Goal: Information Seeking & Learning: Learn about a topic

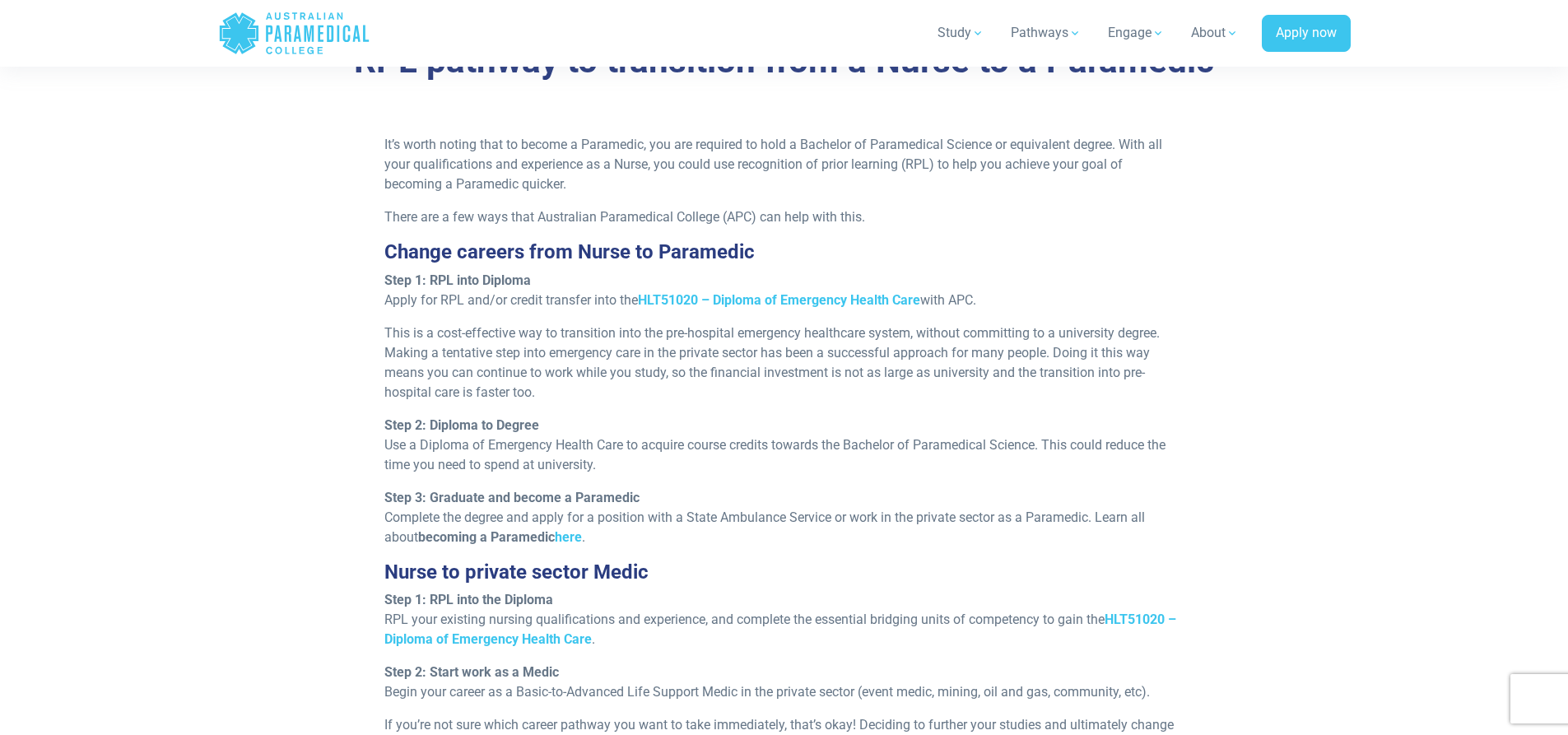
scroll to position [1399, 0]
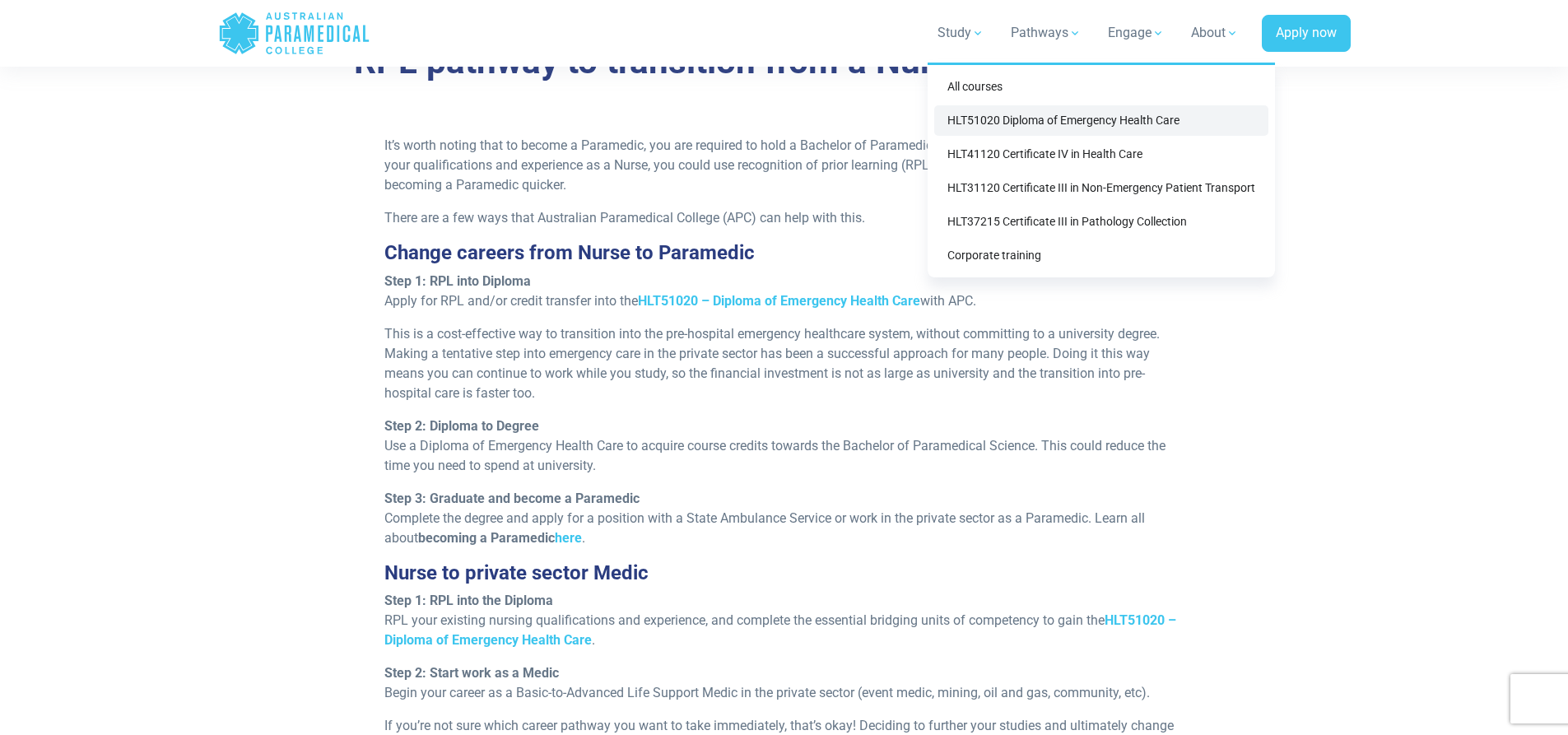
click at [1085, 120] on link "HLT51020 Diploma of Emergency Health Care" at bounding box center [1101, 120] width 334 height 31
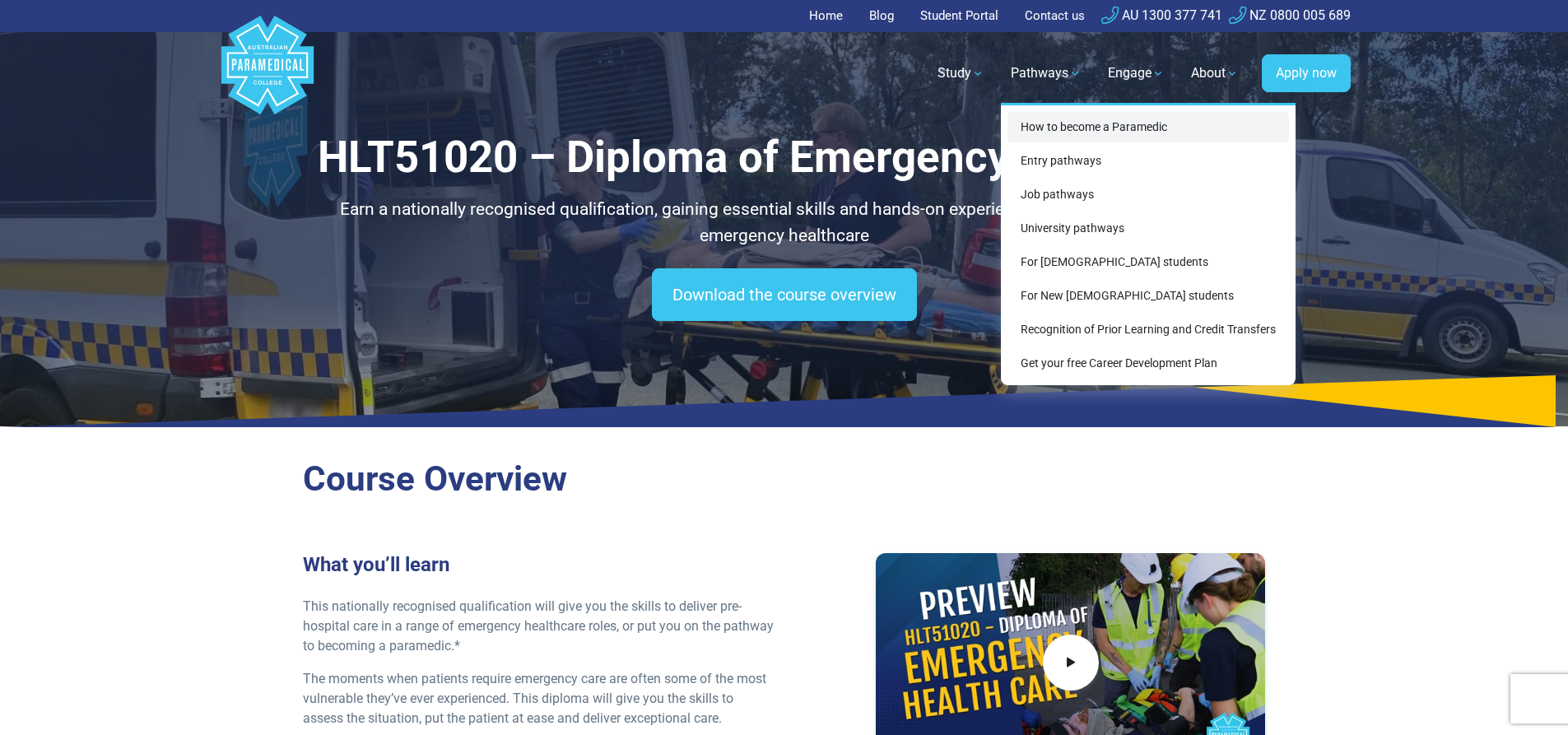
click at [1057, 130] on link "How to become a Paramedic" at bounding box center [1148, 127] width 282 height 31
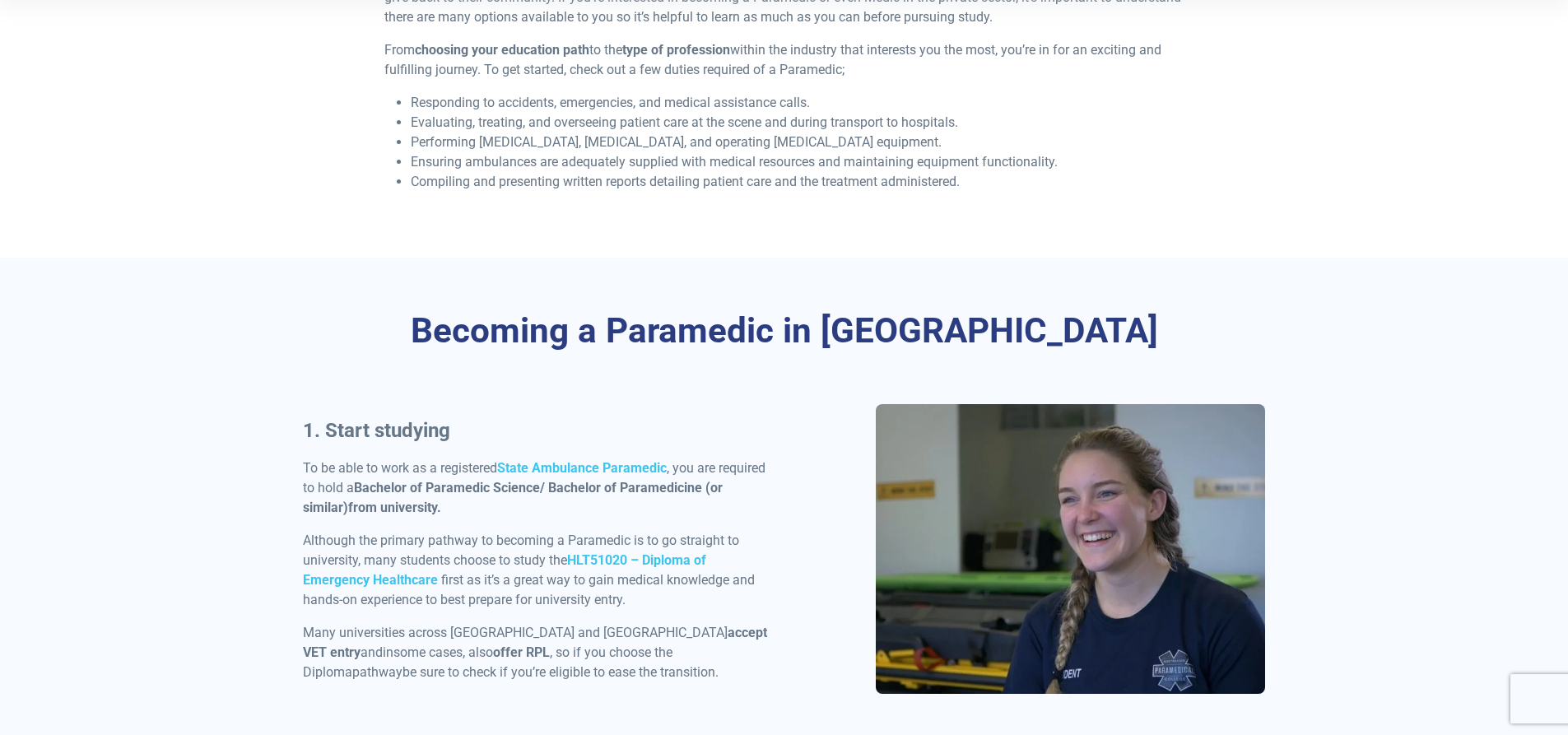
scroll to position [247, 0]
